Goal: Browse casually: Explore the website without a specific task or goal

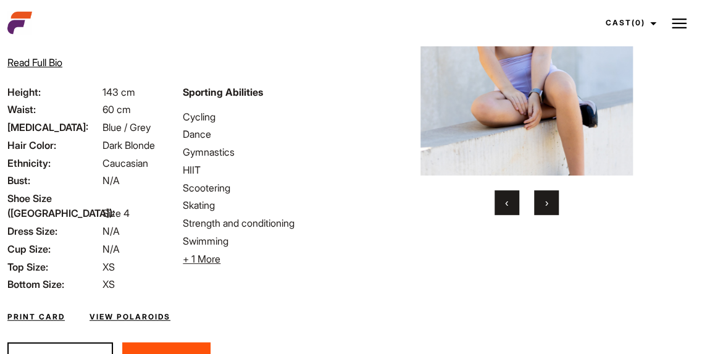
scroll to position [65, 0]
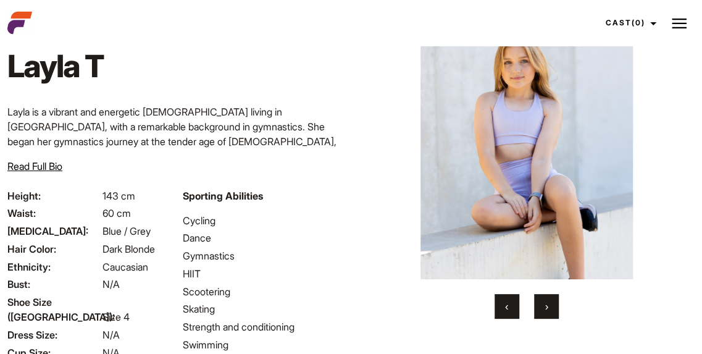
click at [546, 305] on span "›" at bounding box center [545, 306] width 3 height 12
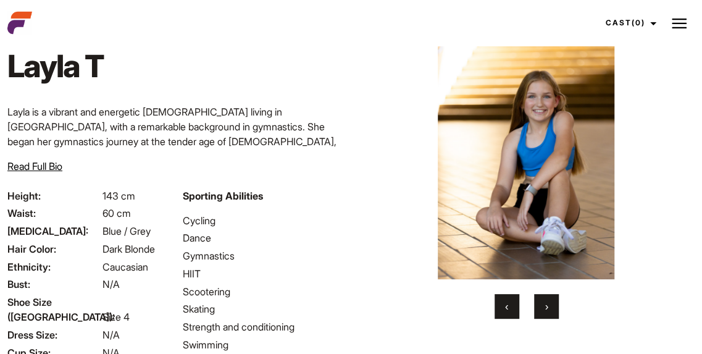
click at [546, 305] on span "›" at bounding box center [545, 306] width 3 height 12
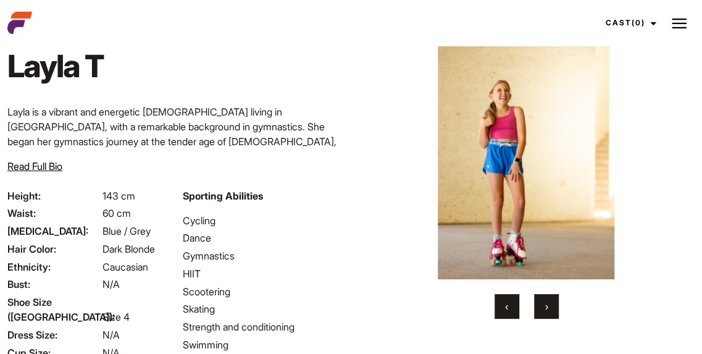
click at [546, 305] on span "›" at bounding box center [545, 306] width 3 height 12
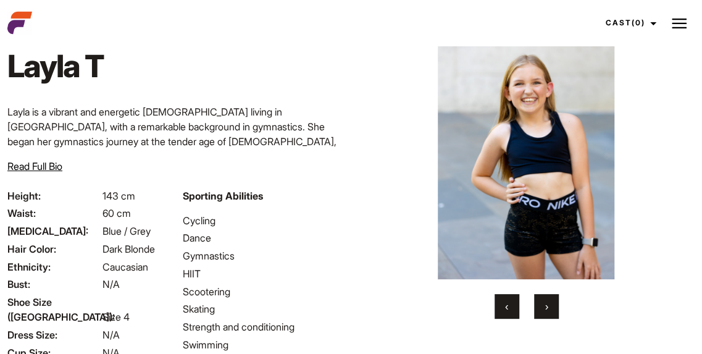
click at [546, 305] on span "›" at bounding box center [545, 306] width 3 height 12
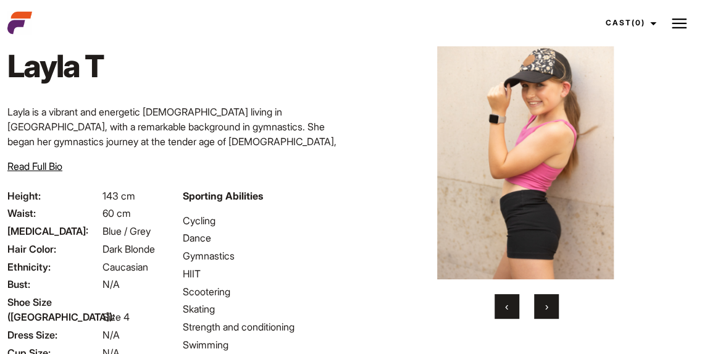
click at [546, 305] on span "›" at bounding box center [545, 306] width 3 height 12
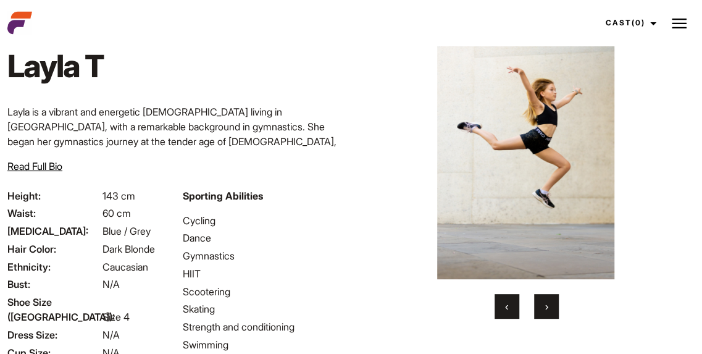
click at [546, 305] on span "›" at bounding box center [545, 306] width 3 height 12
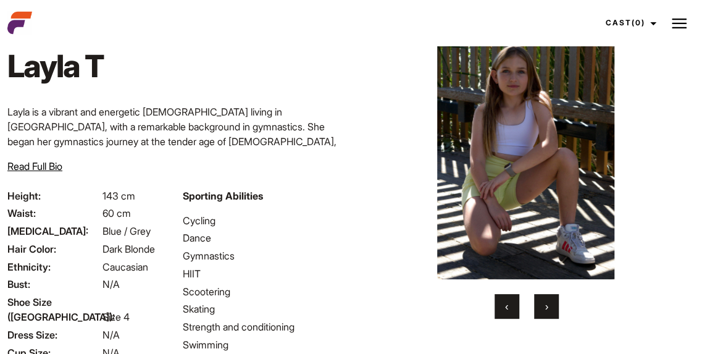
click at [546, 305] on span "›" at bounding box center [545, 306] width 3 height 12
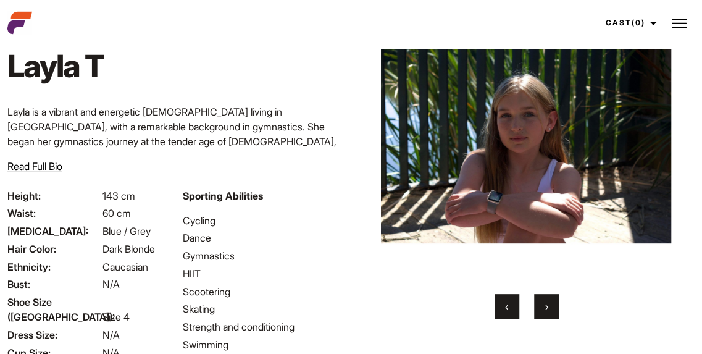
click at [546, 305] on span "›" at bounding box center [545, 306] width 3 height 12
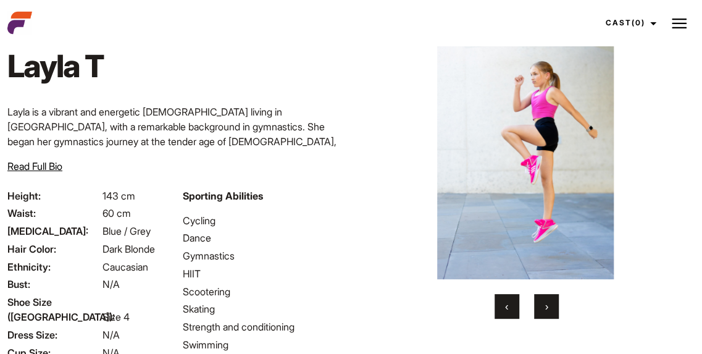
click at [502, 305] on button "‹" at bounding box center [506, 306] width 25 height 25
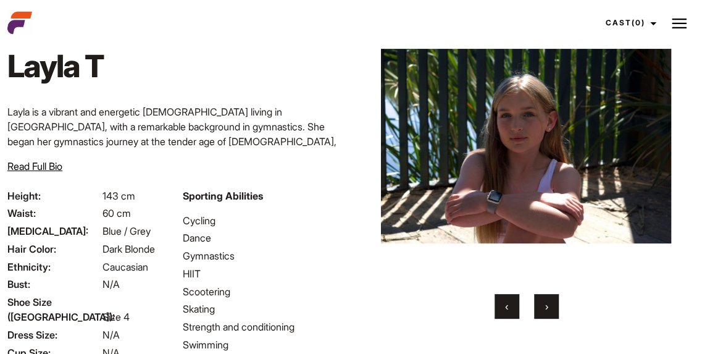
click at [502, 305] on button "‹" at bounding box center [506, 306] width 25 height 25
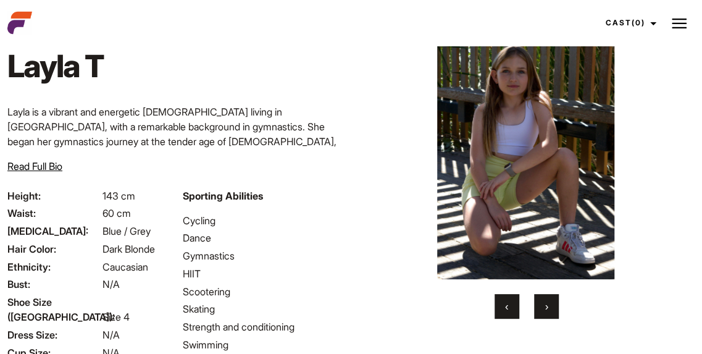
click at [543, 307] on button "›" at bounding box center [546, 306] width 25 height 25
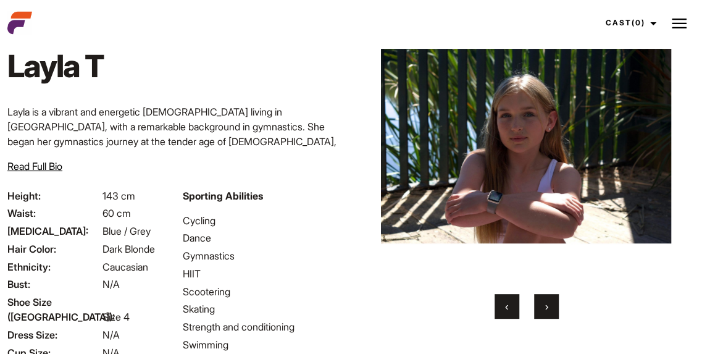
click at [543, 307] on button "›" at bounding box center [546, 306] width 25 height 25
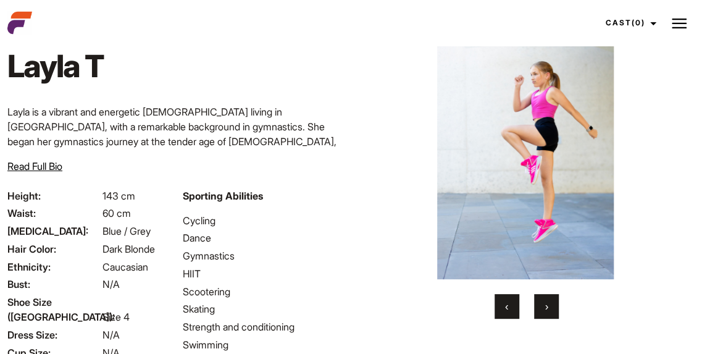
click at [543, 307] on button "›" at bounding box center [546, 306] width 25 height 25
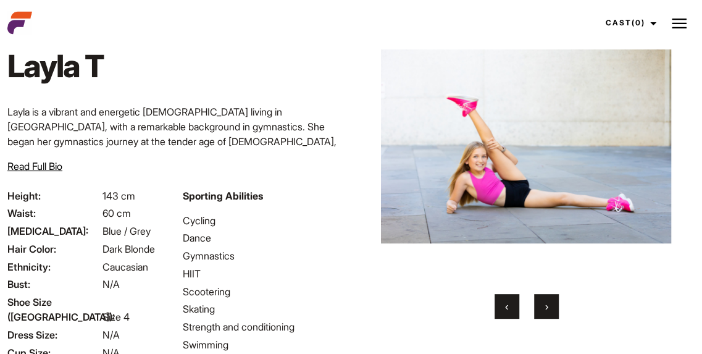
click at [543, 307] on button "›" at bounding box center [546, 306] width 25 height 25
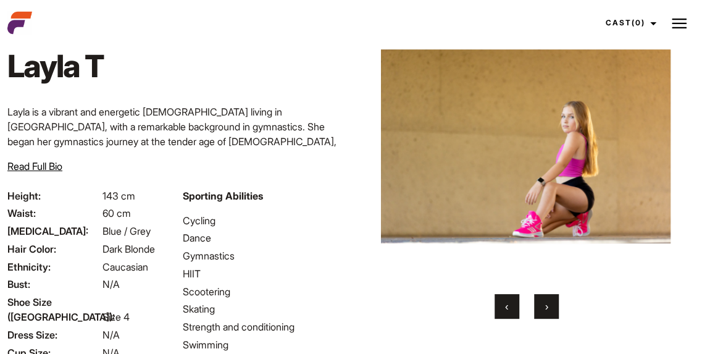
click at [543, 307] on button "›" at bounding box center [546, 306] width 25 height 25
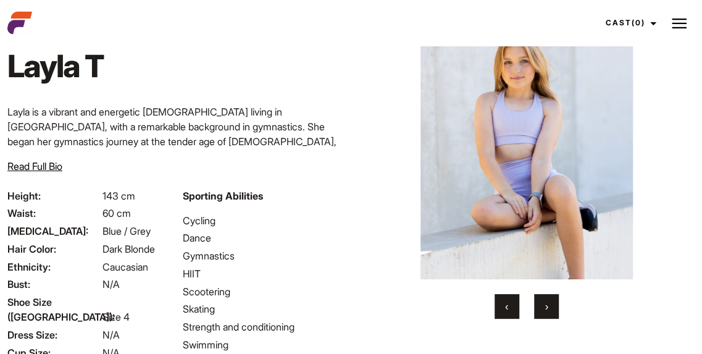
click at [543, 307] on button "›" at bounding box center [546, 306] width 25 height 25
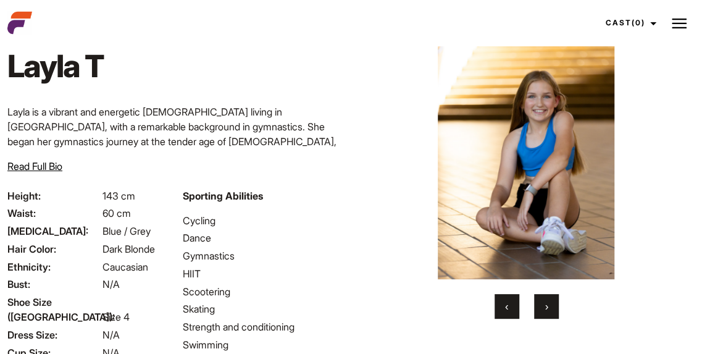
click at [543, 307] on button "›" at bounding box center [546, 306] width 25 height 25
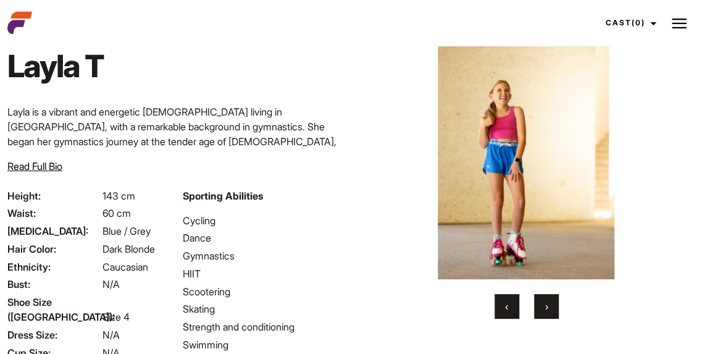
click at [543, 307] on button "›" at bounding box center [546, 306] width 25 height 25
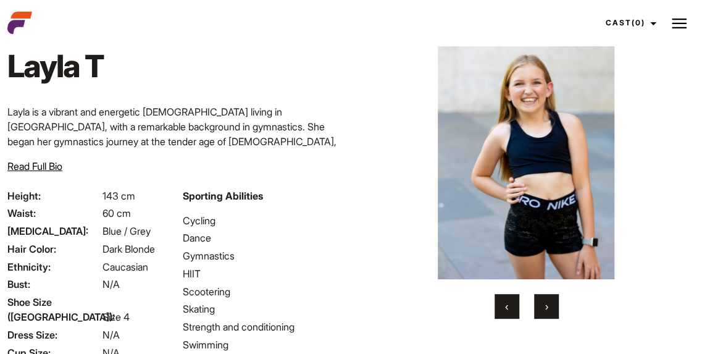
click at [543, 307] on button "›" at bounding box center [546, 306] width 25 height 25
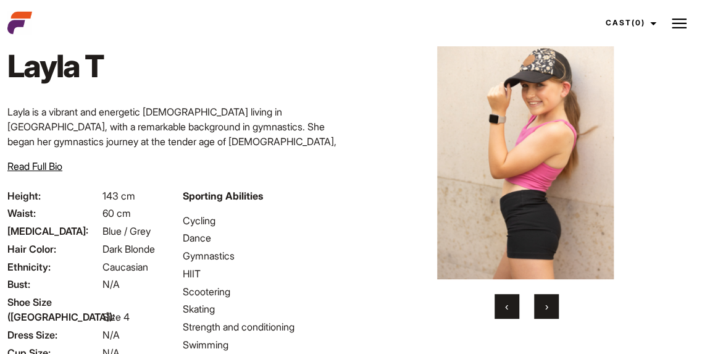
click at [543, 307] on button "›" at bounding box center [546, 306] width 25 height 25
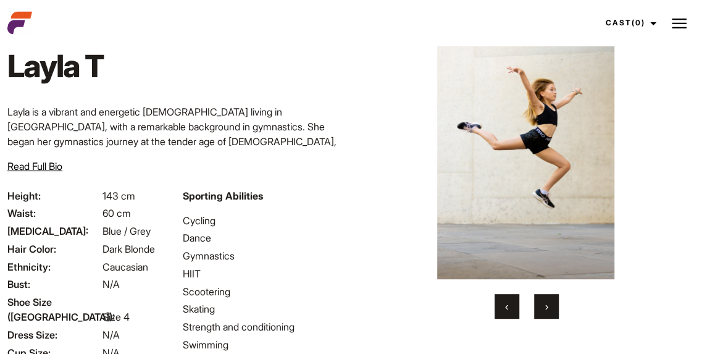
click at [543, 307] on button "›" at bounding box center [546, 306] width 25 height 25
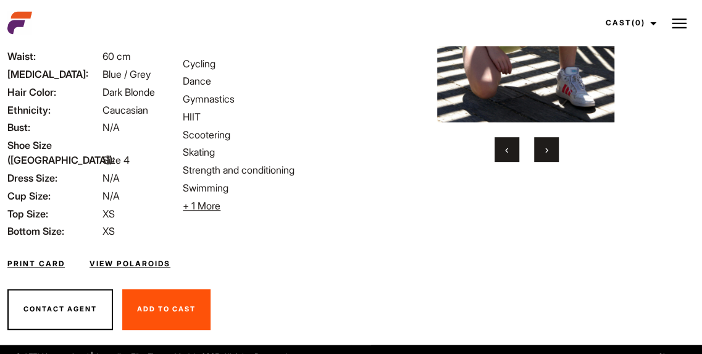
scroll to position [217, 0]
